Goal: Information Seeking & Learning: Learn about a topic

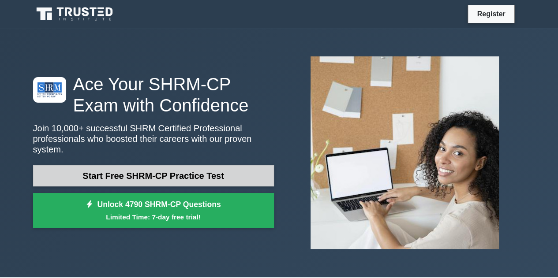
click at [185, 173] on link "Start Free SHRM-CP Practice Test" at bounding box center [153, 175] width 241 height 21
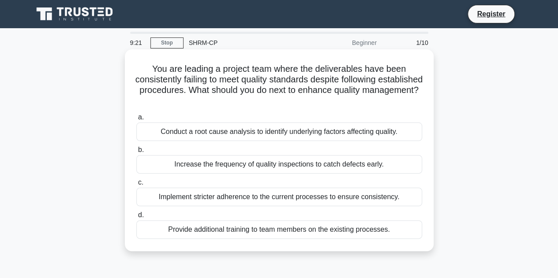
click at [261, 133] on div "Conduct a root cause analysis to identify underlying factors affecting quality." at bounding box center [279, 132] width 286 height 19
click at [136, 120] on input "a. Conduct a root cause analysis to identify underlying factors affecting quali…" at bounding box center [136, 118] width 0 height 6
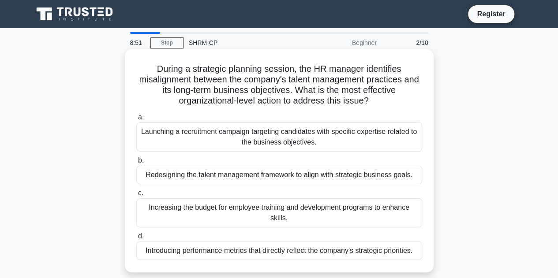
click at [279, 175] on div "Redesigning the talent management framework to align with strategic business go…" at bounding box center [279, 175] width 286 height 19
click at [136, 164] on input "b. Redesigning the talent management framework to align with strategic business…" at bounding box center [136, 161] width 0 height 6
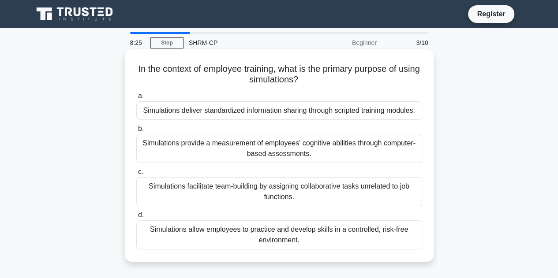
click at [292, 239] on div "Simulations allow employees to practice and develop skills in a controlled, ris…" at bounding box center [279, 235] width 286 height 29
click at [136, 218] on input "d. Simulations allow employees to practice and develop skills in a controlled, …" at bounding box center [136, 216] width 0 height 6
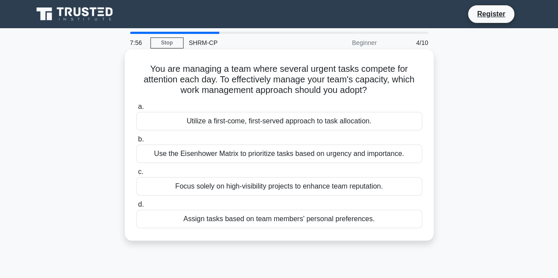
click at [328, 157] on div "Use the Eisenhower Matrix to prioritize tasks based on urgency and importance." at bounding box center [279, 154] width 286 height 19
click at [136, 143] on input "b. Use the Eisenhower Matrix to prioritize tasks based on urgency and importanc…" at bounding box center [136, 140] width 0 height 6
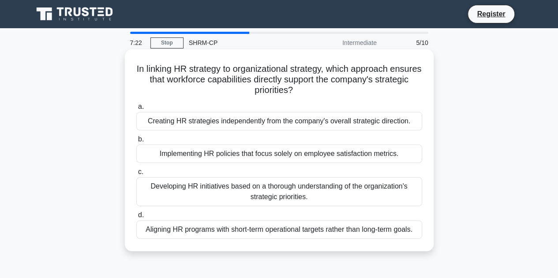
click at [358, 187] on div "Developing HR initiatives based on a thorough understanding of the organization…" at bounding box center [279, 191] width 286 height 29
click at [136, 175] on input "c. Developing HR initiatives based on a thorough understanding of the organizat…" at bounding box center [136, 172] width 0 height 6
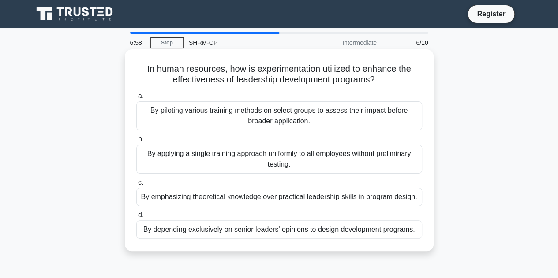
click at [303, 112] on div "By piloting various training methods on select groups to assess their impact be…" at bounding box center [279, 115] width 286 height 29
click at [136, 99] on input "a. By piloting various training methods on select groups to assess their impact…" at bounding box center [136, 97] width 0 height 6
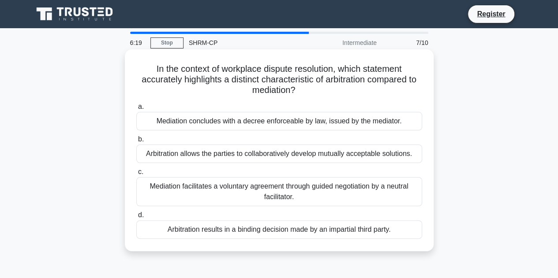
click at [289, 154] on div "Arbitration allows the parties to collaboratively develop mutually acceptable s…" at bounding box center [279, 154] width 286 height 19
click at [136, 143] on input "b. Arbitration allows the parties to collaboratively develop mutually acceptabl…" at bounding box center [136, 140] width 0 height 6
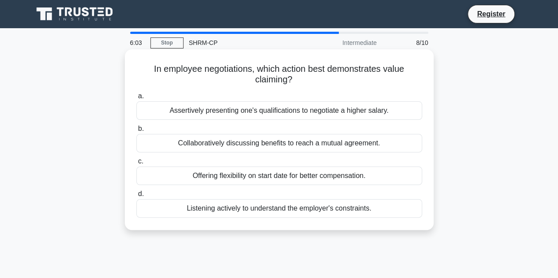
click at [286, 83] on h5 "In employee negotiations, which action best demonstrates value claiming? .spinn…" at bounding box center [279, 75] width 288 height 22
click at [334, 144] on div "Collaboratively discussing benefits to reach a mutual agreement." at bounding box center [279, 143] width 286 height 19
click at [136, 132] on input "b. Collaboratively discussing benefits to reach a mutual agreement." at bounding box center [136, 129] width 0 height 6
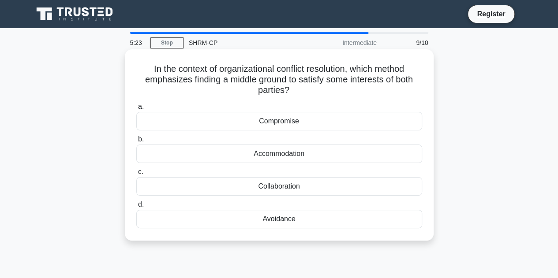
click at [290, 123] on div "Compromise" at bounding box center [279, 121] width 286 height 19
click at [136, 110] on input "a. Compromise" at bounding box center [136, 107] width 0 height 6
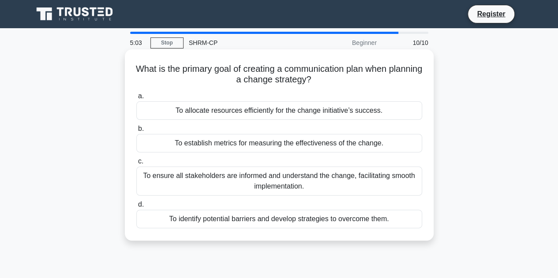
click at [360, 178] on div "To ensure all stakeholders are informed and understand the change, facilitating…" at bounding box center [279, 181] width 286 height 29
click at [136, 165] on input "c. To ensure all stakeholders are informed and understand the change, facilitat…" at bounding box center [136, 162] width 0 height 6
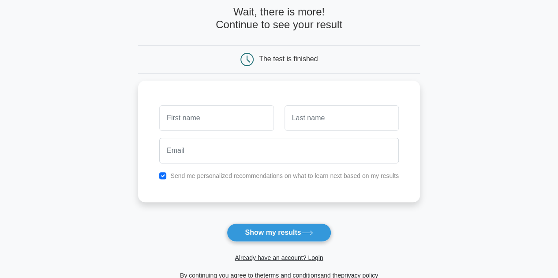
scroll to position [45, 0]
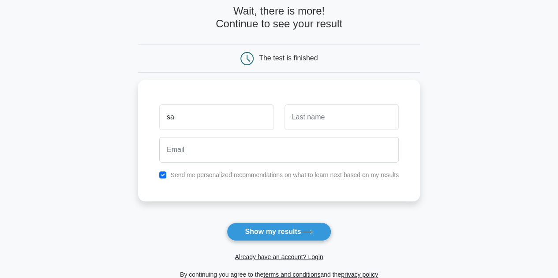
type input "s"
type input "[PERSON_NAME]"
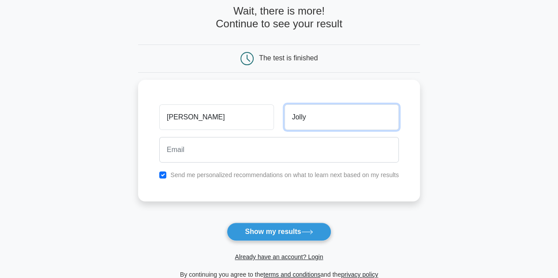
type input "Jolly"
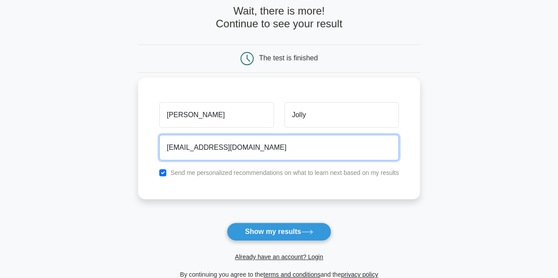
drag, startPoint x: 252, startPoint y: 150, endPoint x: 146, endPoint y: 155, distance: 106.0
click at [146, 155] on div "[PERSON_NAME][GEOGRAPHIC_DATA] [EMAIL_ADDRESS][DOMAIN_NAME] Send me personalize…" at bounding box center [279, 139] width 282 height 122
type input "[EMAIL_ADDRESS][DOMAIN_NAME]"
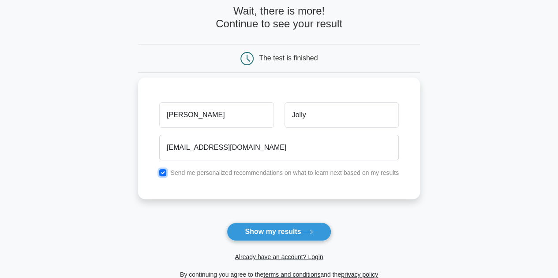
click at [163, 169] on input "checkbox" at bounding box center [162, 172] width 7 height 7
checkbox input "false"
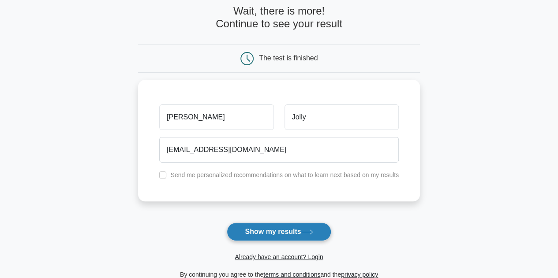
click at [273, 229] on button "Show my results" at bounding box center [279, 232] width 104 height 19
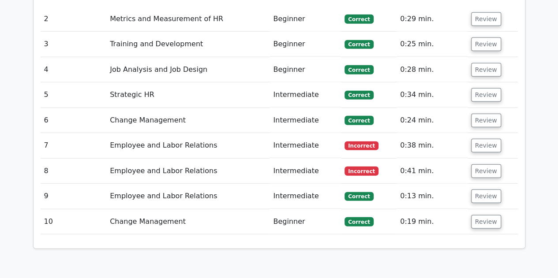
scroll to position [1122, 0]
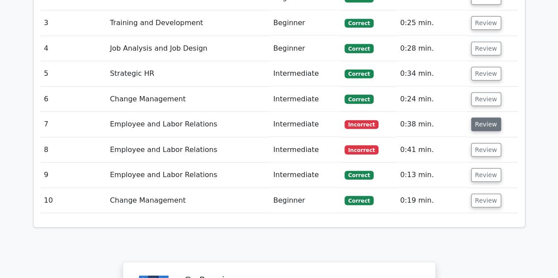
click at [484, 118] on button "Review" at bounding box center [486, 125] width 30 height 14
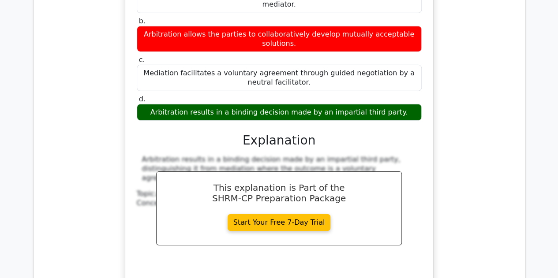
scroll to position [1399, 0]
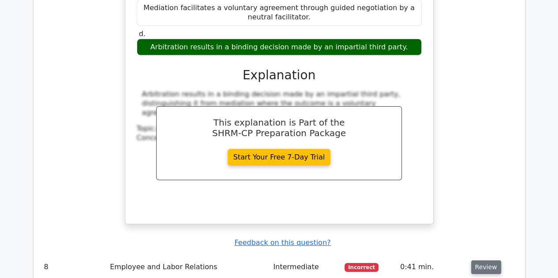
click at [483, 261] on button "Review" at bounding box center [486, 268] width 30 height 14
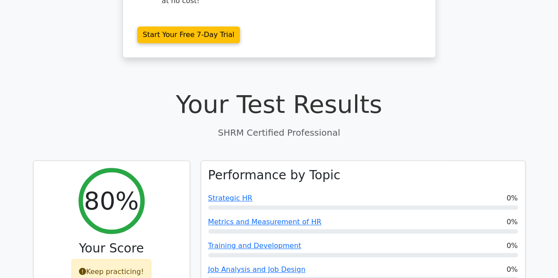
scroll to position [0, 0]
